Goal: Task Accomplishment & Management: Use online tool/utility

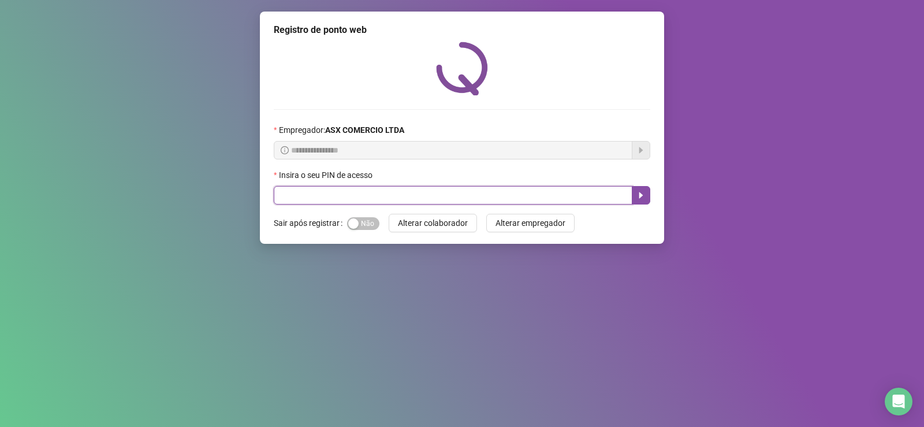
click at [378, 195] on input "text" at bounding box center [453, 195] width 359 height 18
type input "*"
type input "*****"
click at [642, 191] on icon "caret-right" at bounding box center [640, 195] width 9 height 9
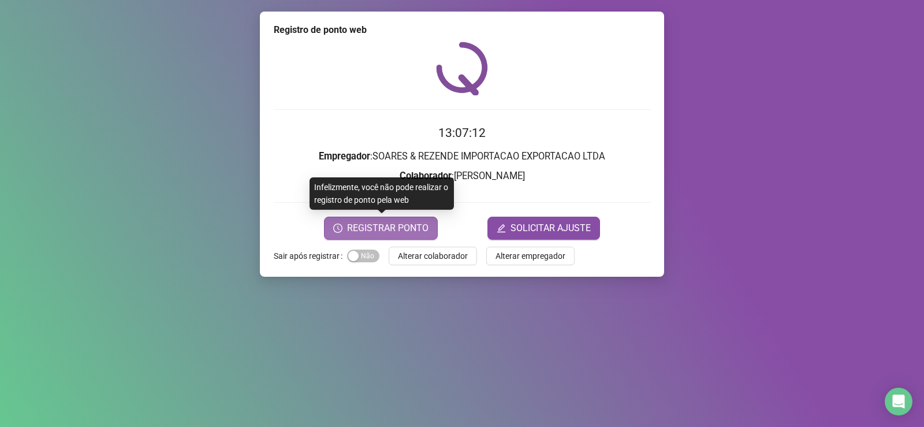
click at [390, 223] on span "REGISTRAR PONTO" at bounding box center [387, 228] width 81 height 14
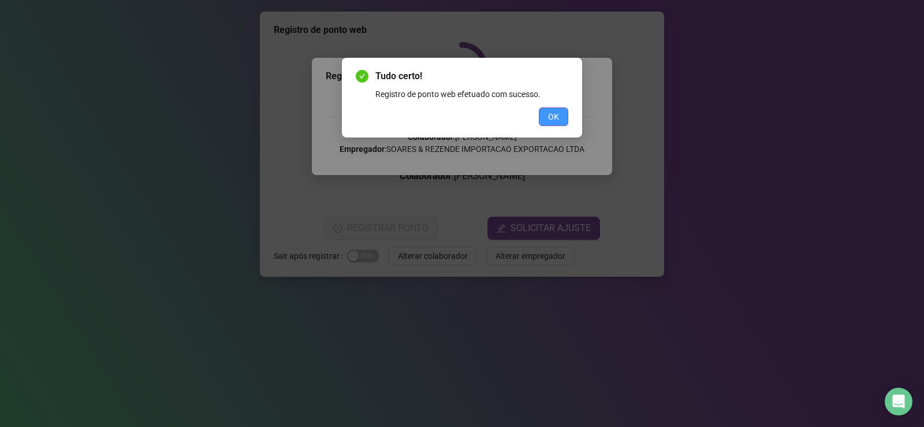
click at [545, 114] on button "OK" at bounding box center [553, 116] width 29 height 18
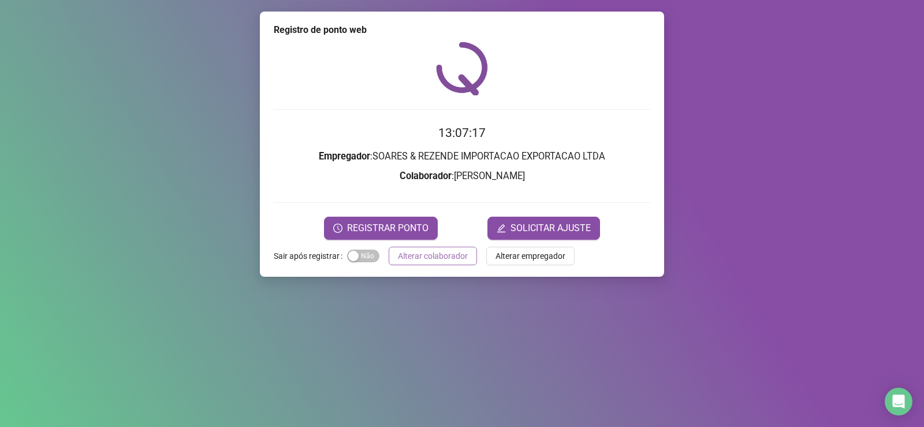
click at [446, 264] on button "Alterar colaborador" at bounding box center [433, 256] width 88 height 18
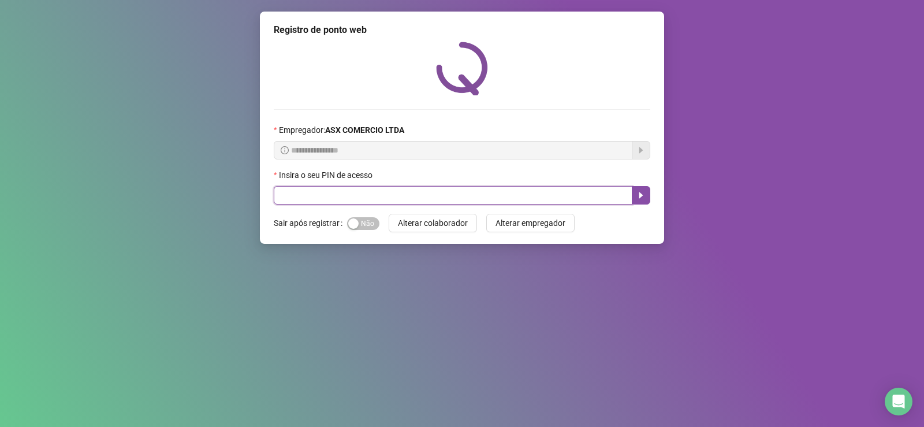
click at [396, 200] on input "text" at bounding box center [453, 195] width 359 height 18
type input "*****"
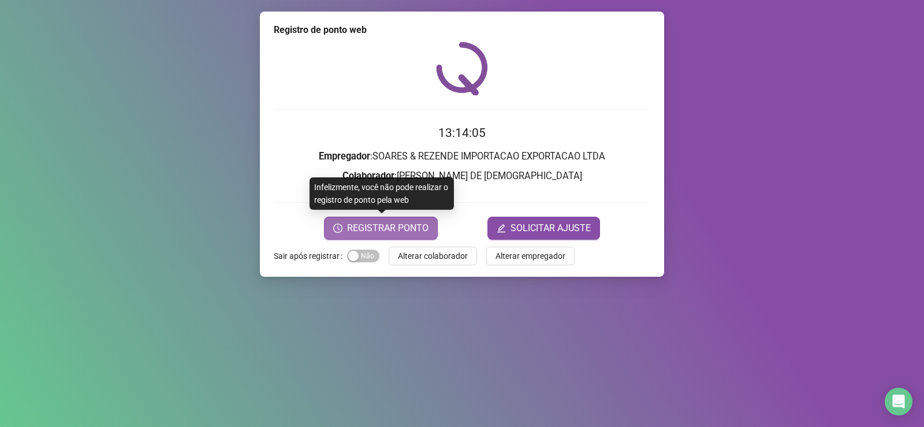
click at [427, 220] on button "REGISTRAR PONTO" at bounding box center [381, 228] width 114 height 23
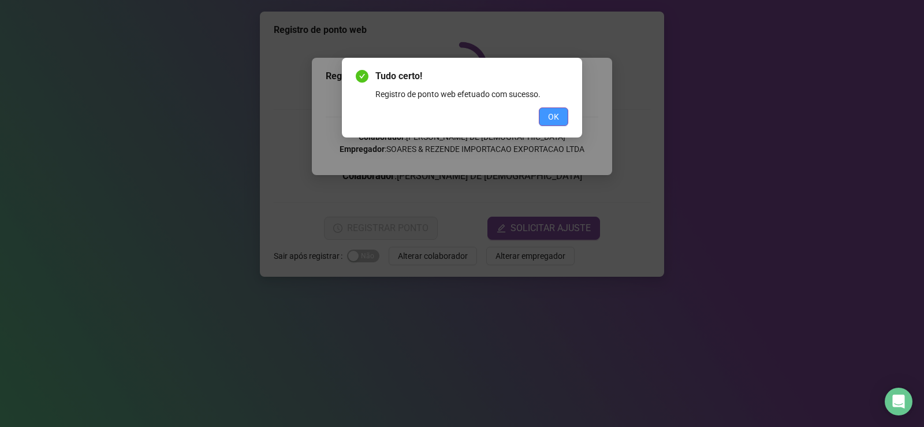
click at [552, 116] on span "OK" at bounding box center [553, 116] width 11 height 13
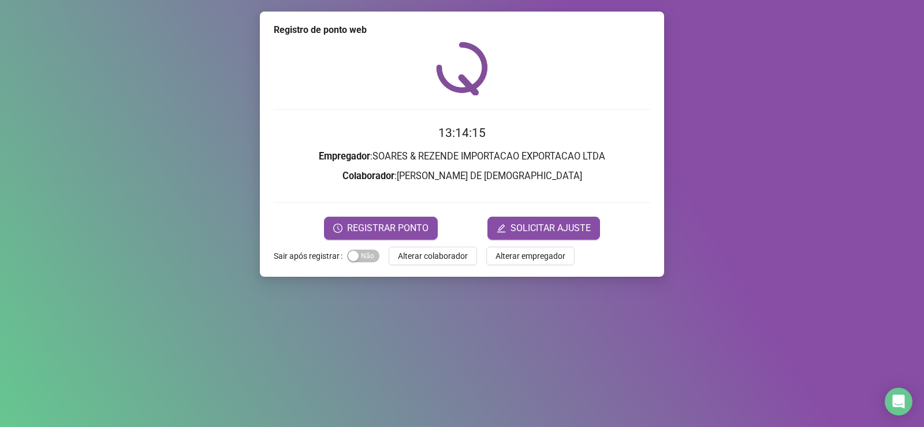
click at [385, 386] on div "Registro de ponto web 13:14:15 Empregador : SOARES & REZENDE IMPORTACAO EXPORTA…" at bounding box center [462, 213] width 924 height 427
click at [434, 262] on span "Alterar colaborador" at bounding box center [433, 255] width 70 height 13
